Goal: Information Seeking & Learning: Learn about a topic

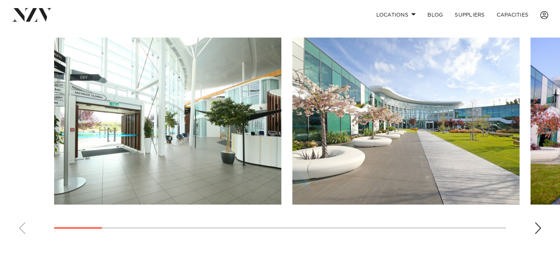
scroll to position [516, 0]
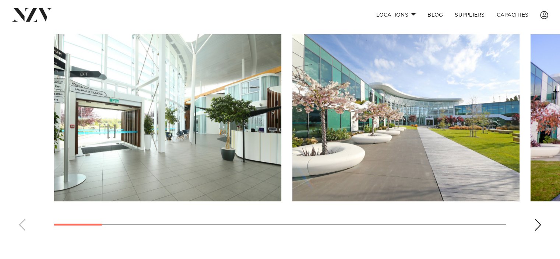
click at [542, 225] on div "Next slide" at bounding box center [538, 225] width 7 height 12
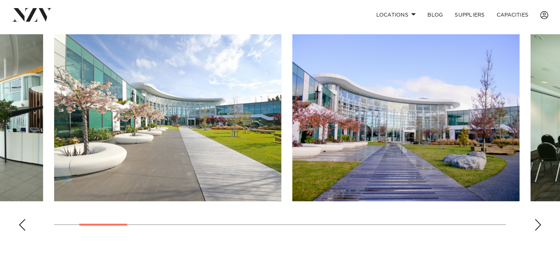
click at [541, 225] on div "Next slide" at bounding box center [538, 225] width 7 height 12
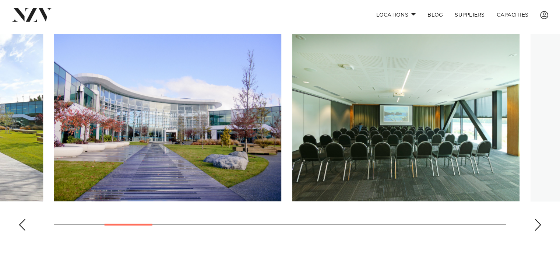
click at [541, 225] on div "Next slide" at bounding box center [538, 225] width 7 height 12
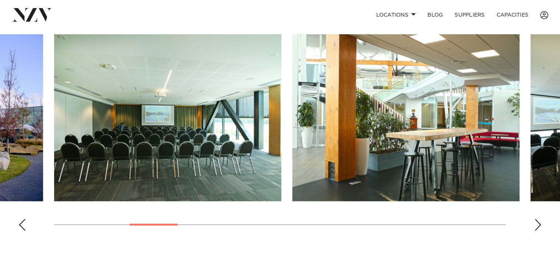
click at [541, 225] on div "Next slide" at bounding box center [538, 225] width 7 height 12
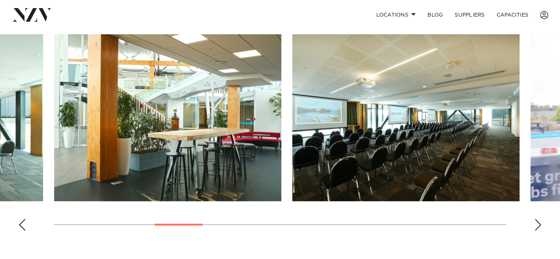
click at [541, 226] on div "Next slide" at bounding box center [538, 225] width 7 height 12
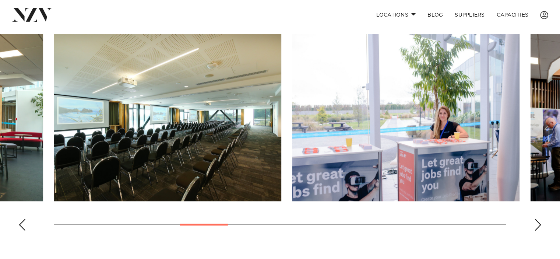
click at [541, 226] on div "Next slide" at bounding box center [538, 225] width 7 height 12
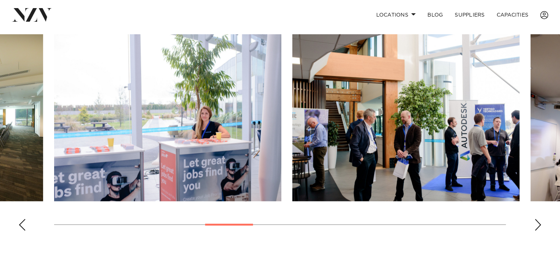
click at [541, 226] on div "Next slide" at bounding box center [538, 225] width 7 height 12
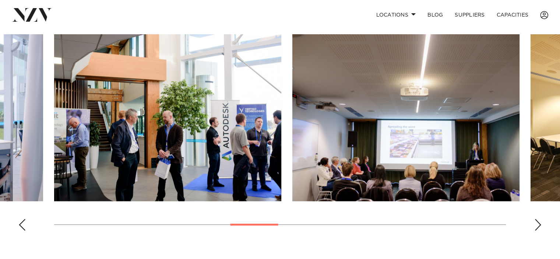
click at [541, 226] on div "Next slide" at bounding box center [538, 225] width 7 height 12
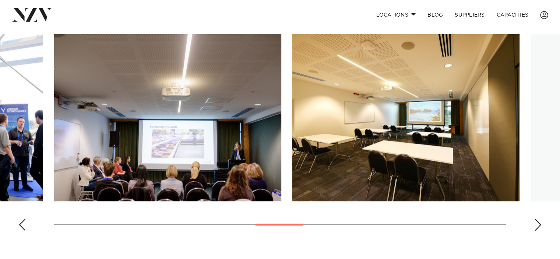
click at [541, 226] on div "Next slide" at bounding box center [538, 225] width 7 height 12
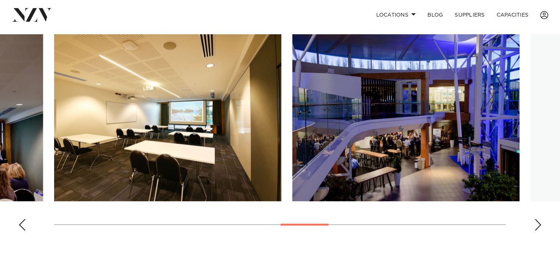
click at [541, 226] on div "Next slide" at bounding box center [538, 225] width 7 height 12
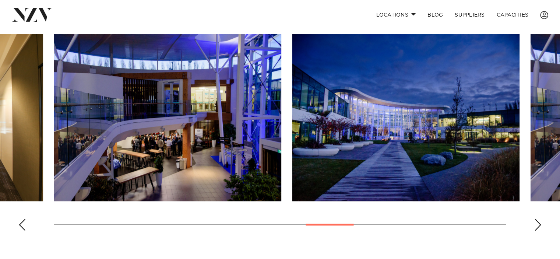
click at [541, 226] on div "Next slide" at bounding box center [538, 225] width 7 height 12
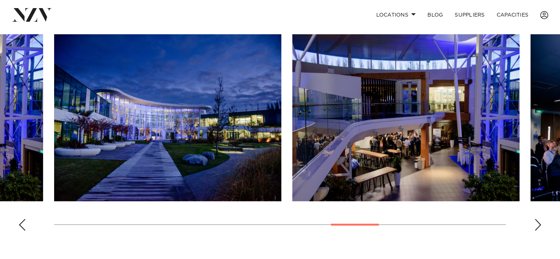
click at [541, 226] on div "Next slide" at bounding box center [538, 225] width 7 height 12
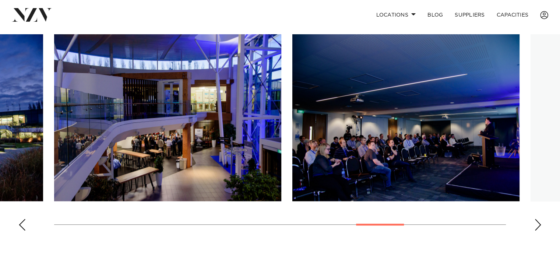
click at [541, 226] on div "Next slide" at bounding box center [538, 225] width 7 height 12
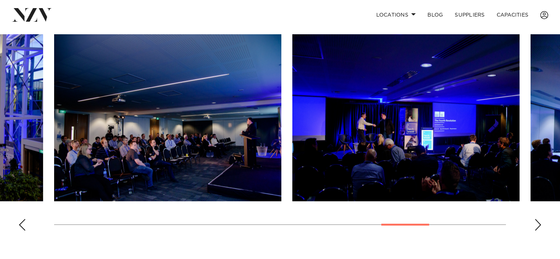
click at [541, 226] on div "Next slide" at bounding box center [538, 225] width 7 height 12
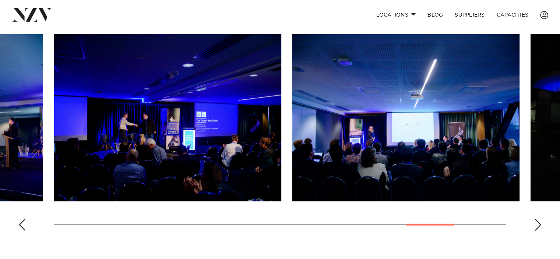
click at [541, 226] on div "Next slide" at bounding box center [538, 225] width 7 height 12
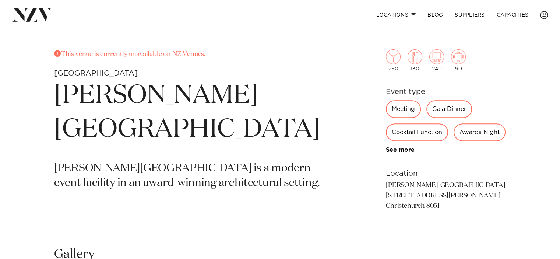
scroll to position [271, 0]
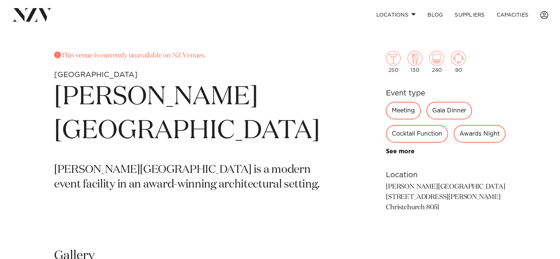
drag, startPoint x: 207, startPoint y: 56, endPoint x: 55, endPoint y: 63, distance: 151.6
click at [55, 63] on section "This venue is currently unavailable on NZ Venues. [GEOGRAPHIC_DATA][PERSON_NAME…" at bounding box center [194, 144] width 280 height 186
click at [112, 86] on h1 "[PERSON_NAME][GEOGRAPHIC_DATA]" at bounding box center [194, 114] width 280 height 68
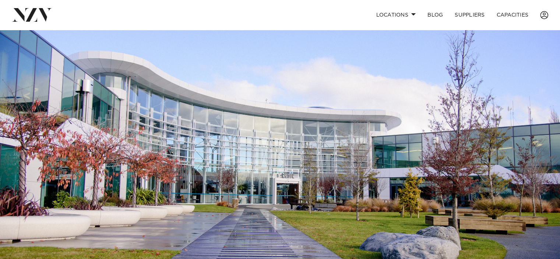
scroll to position [0, 0]
